Goal: Task Accomplishment & Management: Complete application form

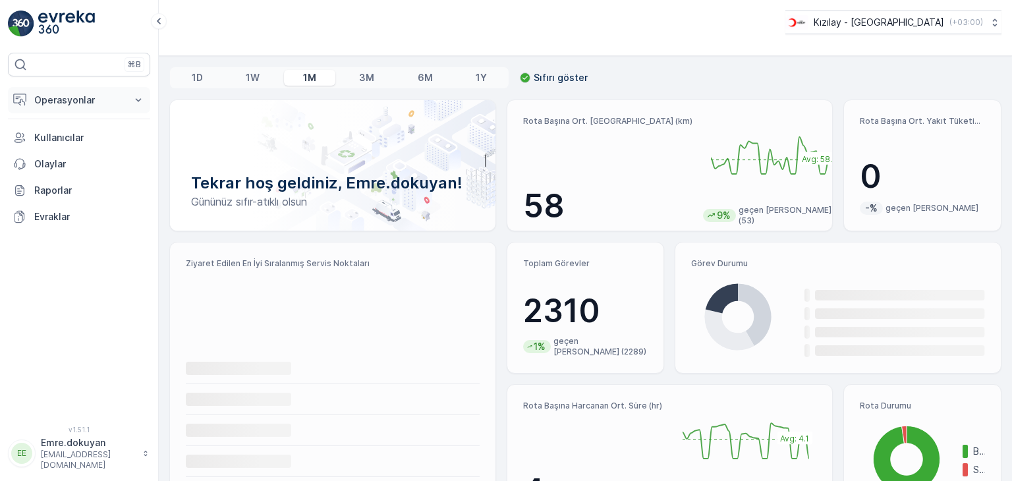
click at [47, 99] on p "Operasyonlar" at bounding box center [79, 100] width 90 height 13
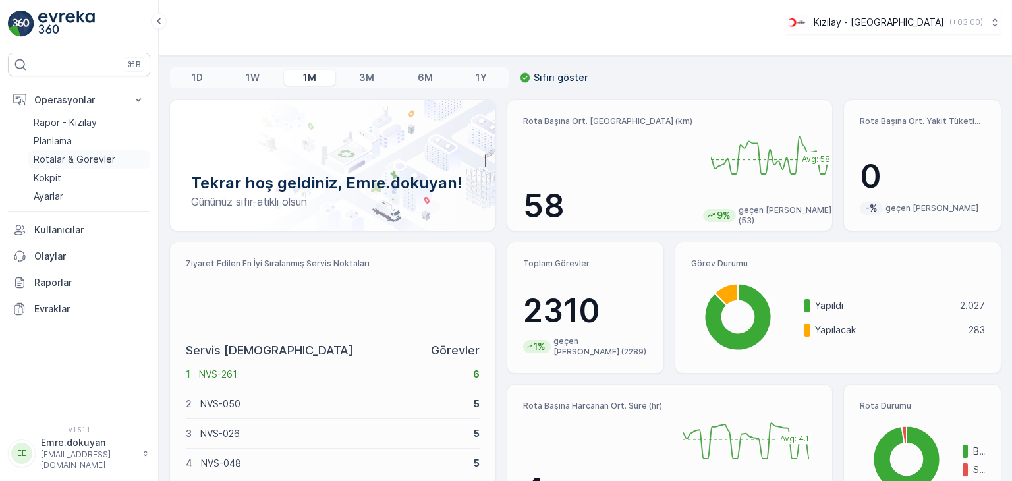
click at [83, 161] on p "Rotalar & Görevler" at bounding box center [75, 159] width 82 height 13
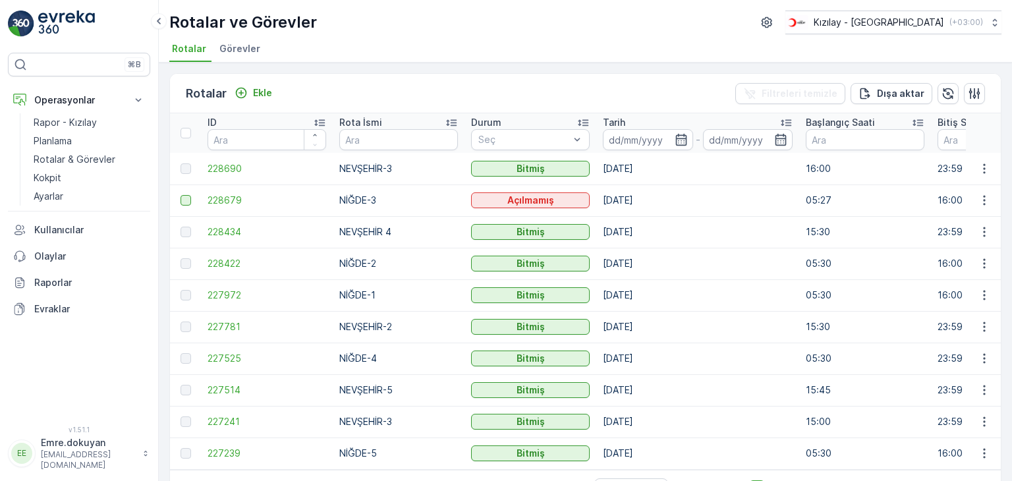
click at [182, 198] on div at bounding box center [185, 200] width 11 height 11
click at [180, 195] on input "checkbox" at bounding box center [180, 195] width 0 height 0
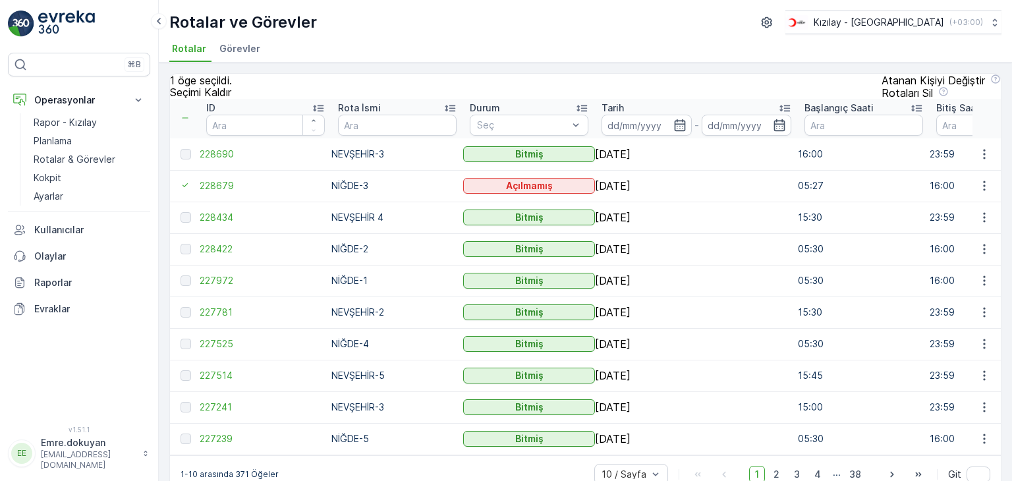
click at [932, 95] on p "Rotaları Sil" at bounding box center [906, 93] width 51 height 12
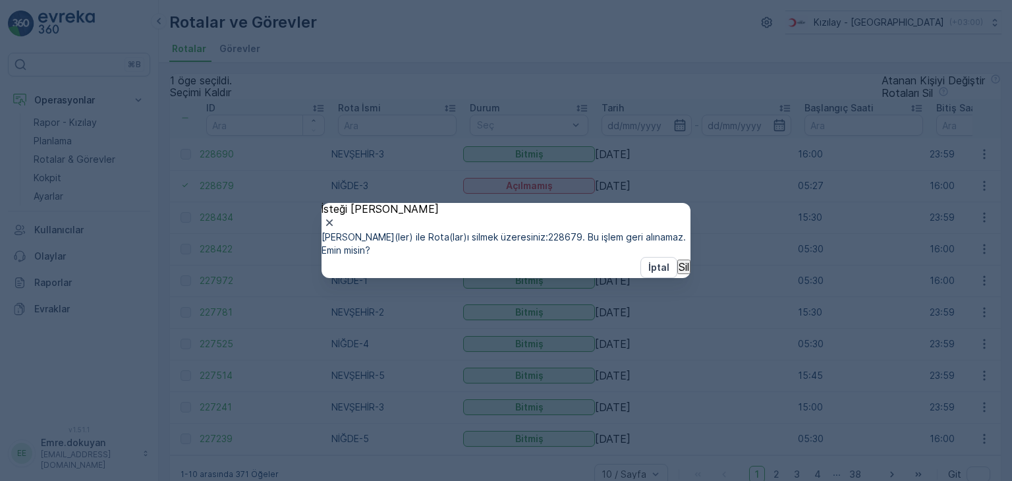
click at [678, 273] on p "Sil" at bounding box center [683, 267] width 11 height 12
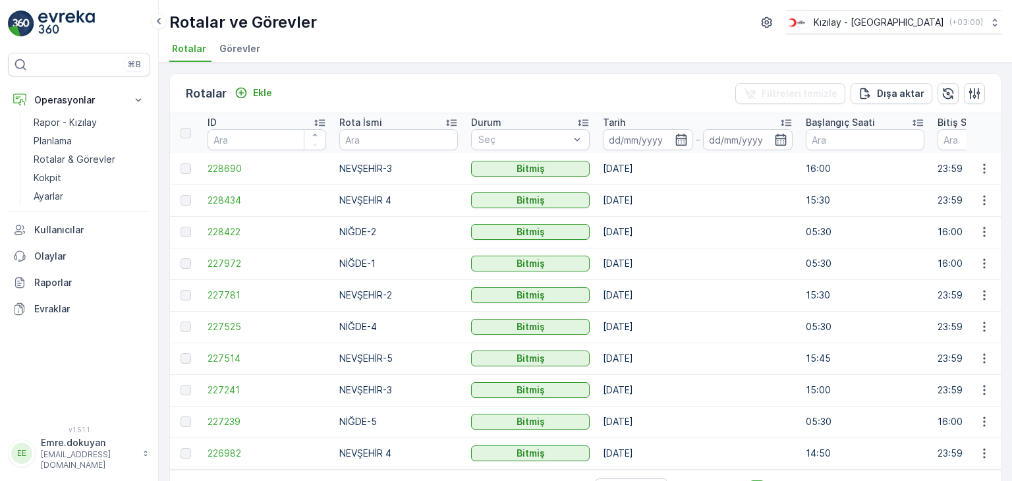
click at [58, 21] on img at bounding box center [66, 24] width 57 height 26
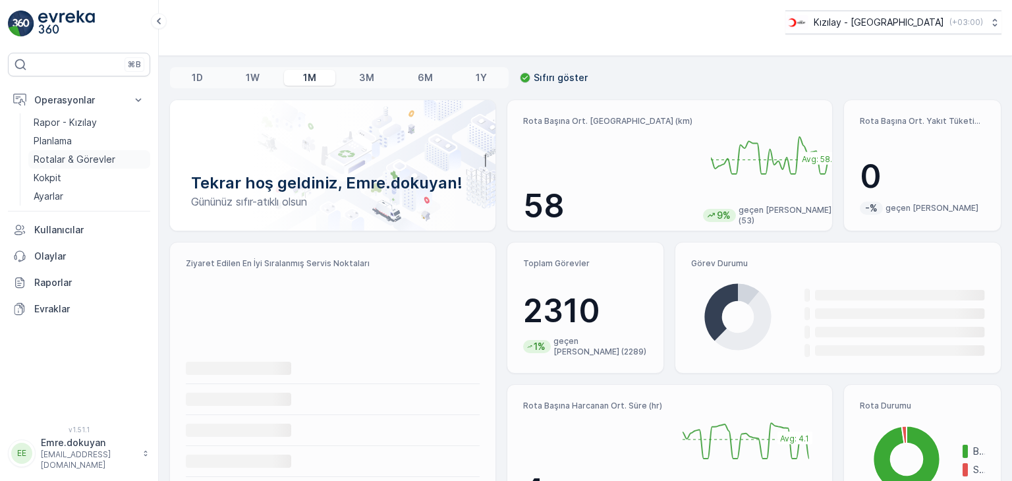
click at [90, 161] on p "Rotalar & Görevler" at bounding box center [75, 159] width 82 height 13
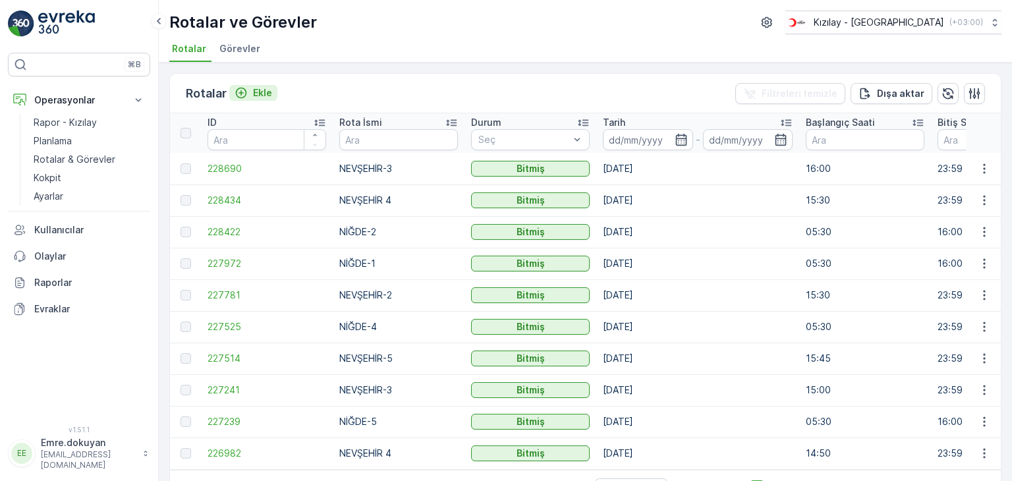
click at [264, 95] on p "Ekle" at bounding box center [262, 92] width 19 height 13
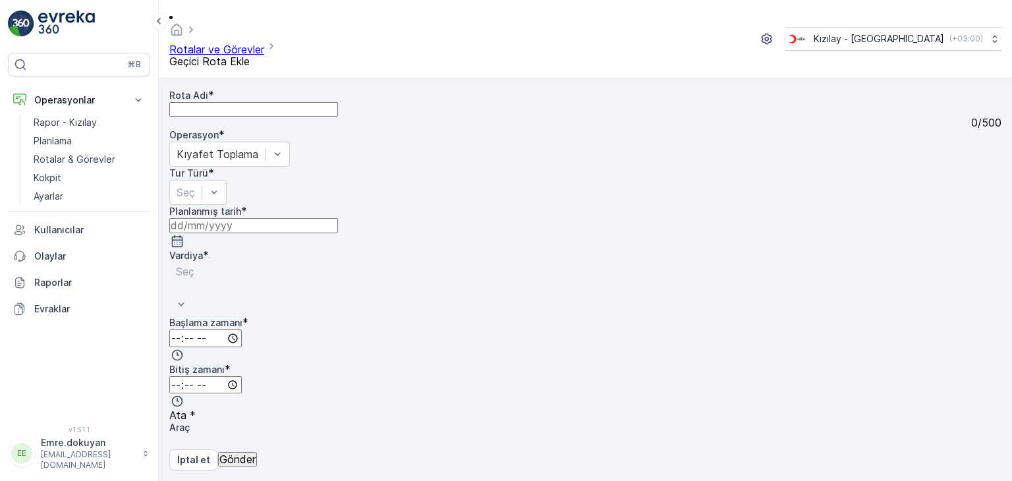
click at [264, 102] on Adı "Rota Adı" at bounding box center [253, 109] width 169 height 14
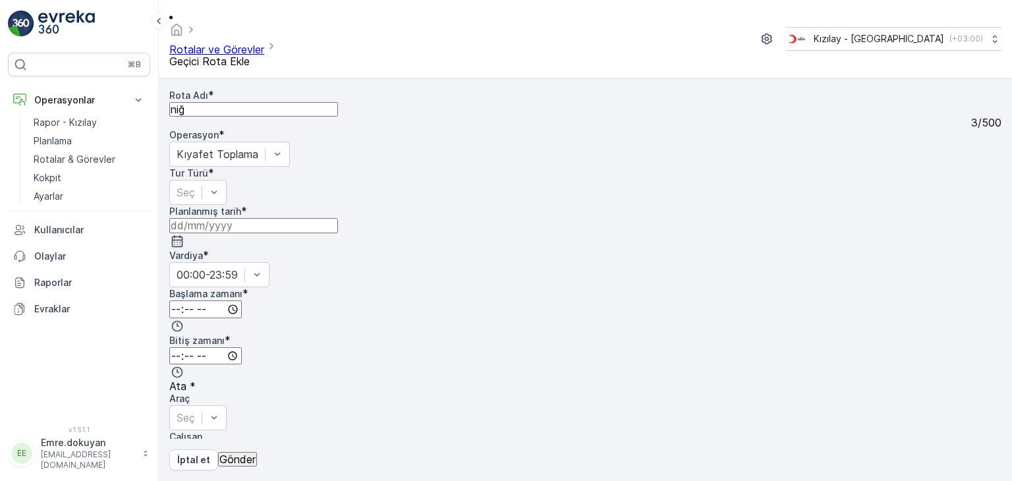
type Adı "NİĞDE-3"
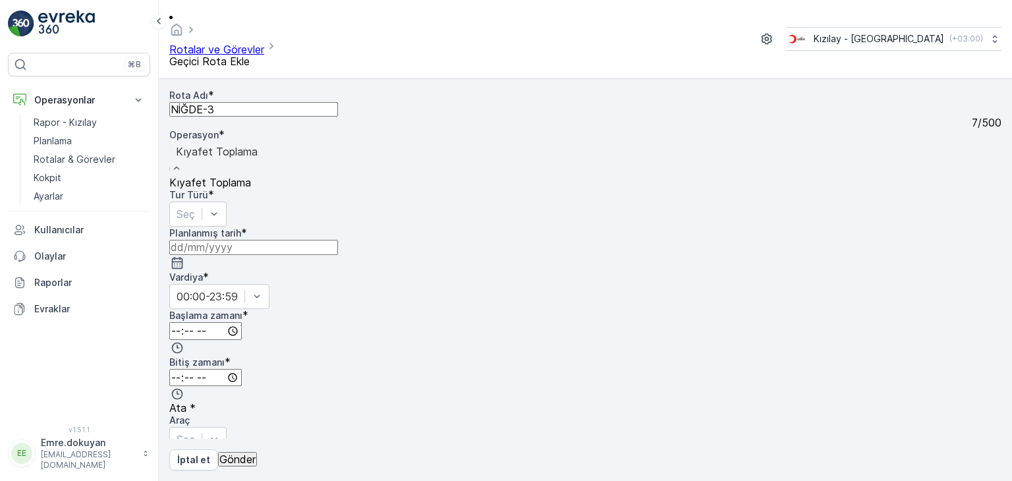
click at [264, 176] on div "Kıyafet Toplama" at bounding box center [216, 182] width 95 height 12
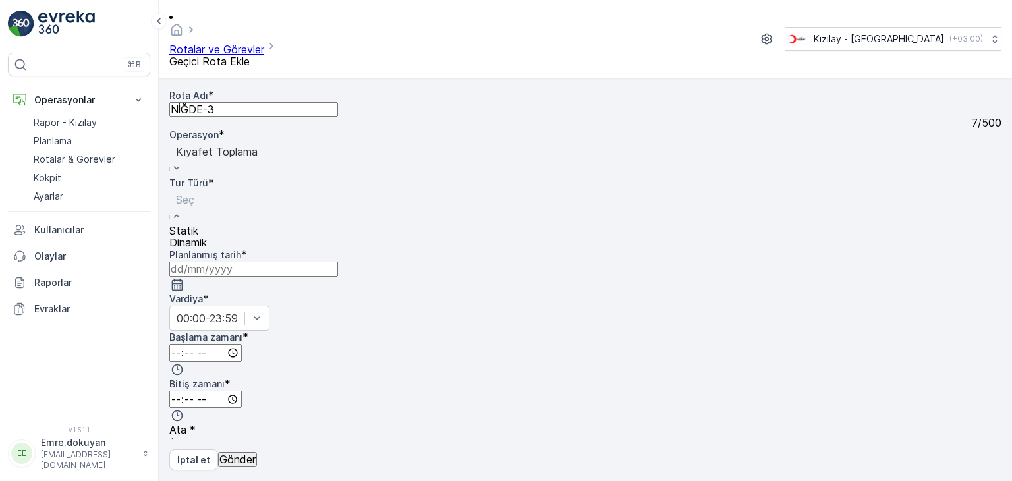
click at [207, 225] on div "Statik" at bounding box center [188, 231] width 38 height 12
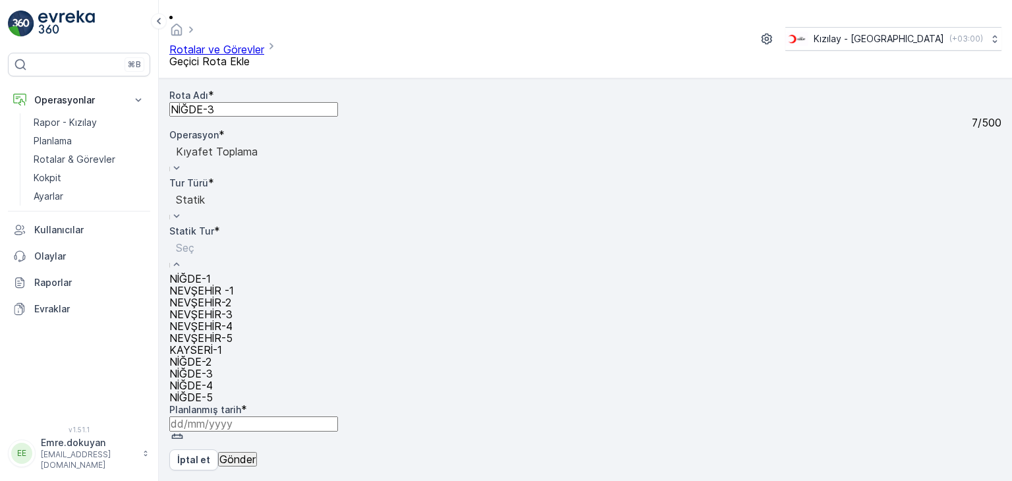
click at [213, 368] on span "NİĞDE-3" at bounding box center [190, 373] width 43 height 13
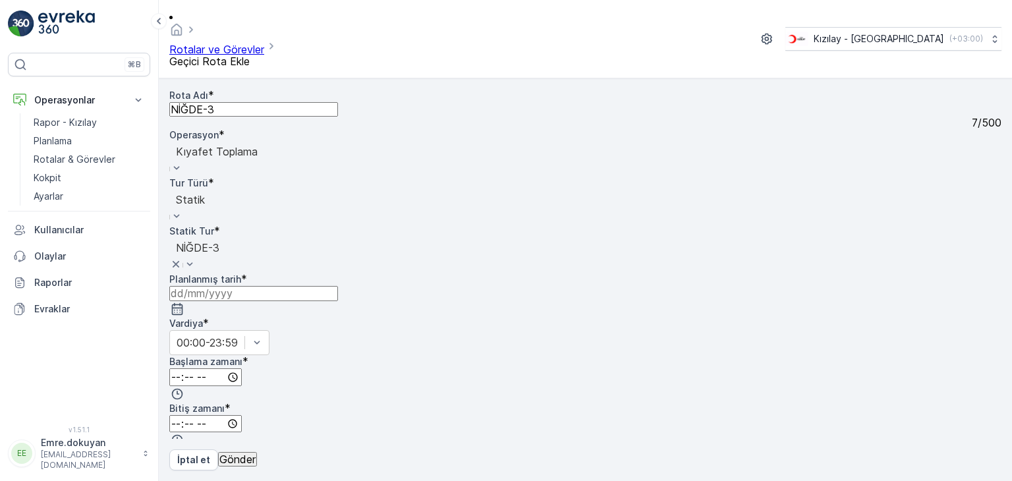
click at [184, 302] on icon "button" at bounding box center [177, 308] width 13 height 13
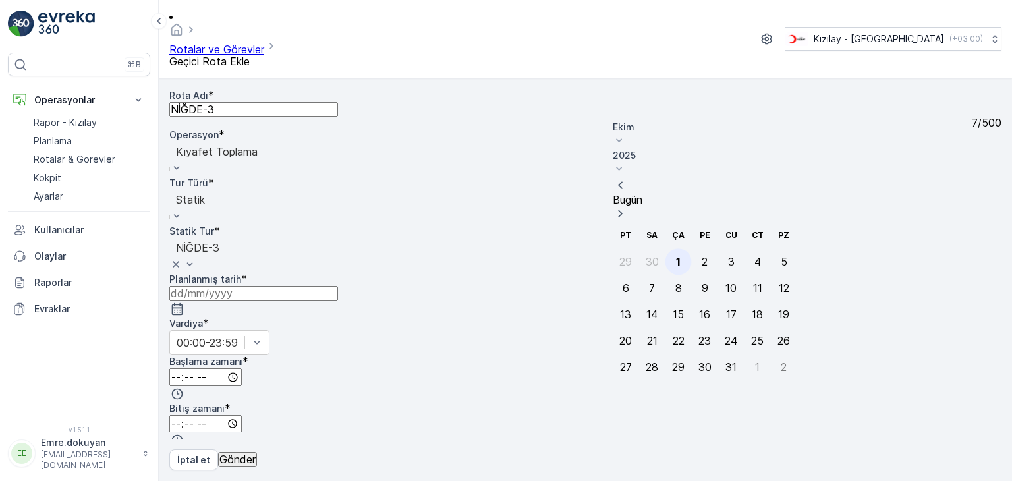
click at [676, 256] on div "1" at bounding box center [678, 262] width 5 height 12
type input "[DATE]"
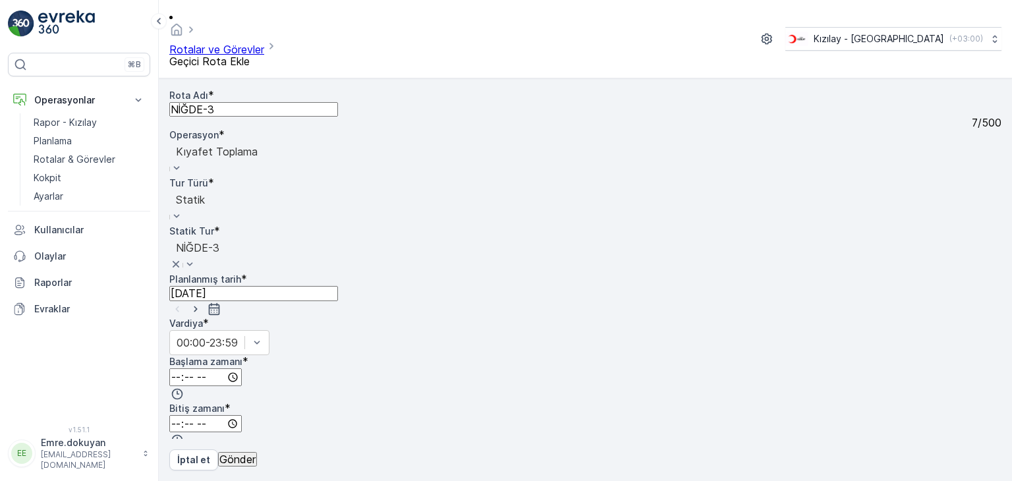
click at [242, 368] on input "time" at bounding box center [205, 377] width 72 height 18
click at [181, 470] on span "05" at bounding box center [175, 476] width 12 height 13
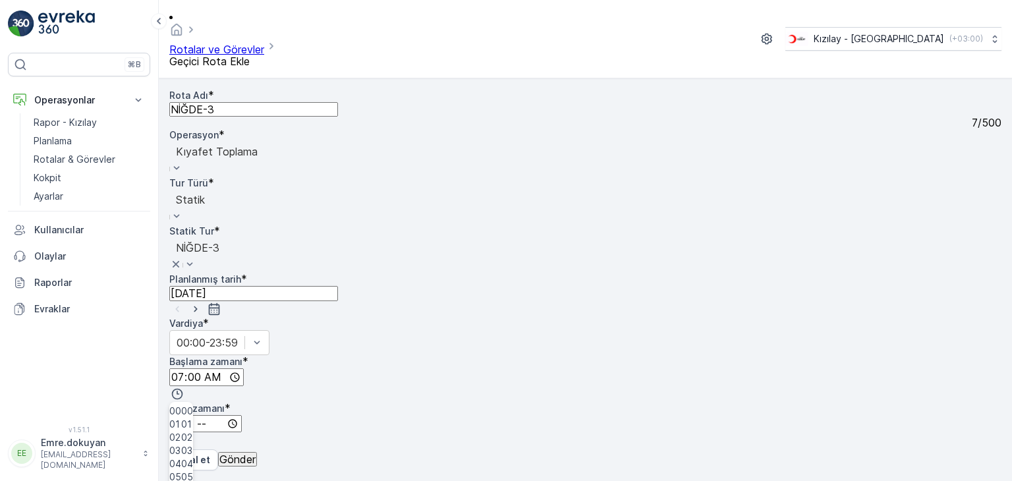
type input "07:18"
click at [242, 415] on input "time" at bounding box center [205, 424] width 72 height 18
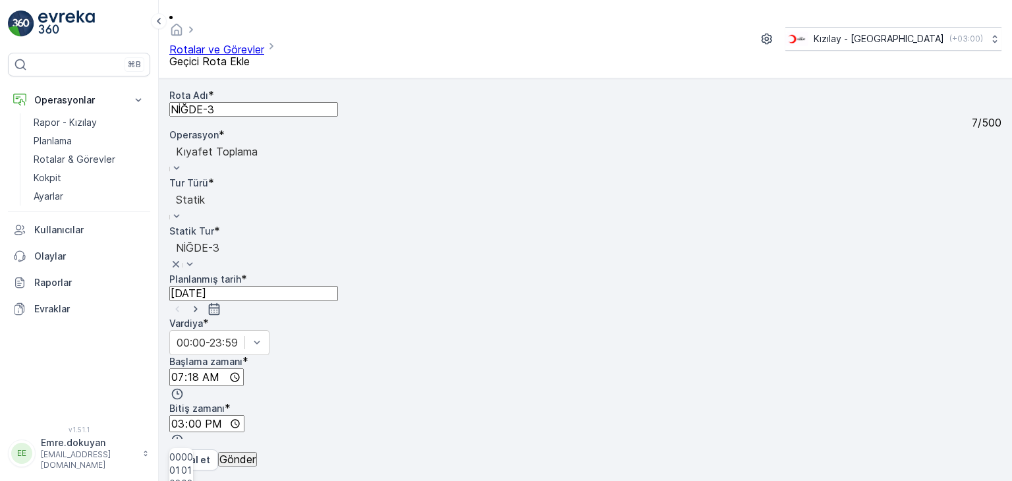
type input "16:00"
click at [193, 450] on span "00" at bounding box center [187, 456] width 12 height 13
click at [256, 455] on p "Gönder" at bounding box center [237, 459] width 36 height 12
